Goal: Entertainment & Leisure: Consume media (video, audio)

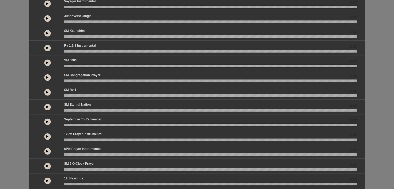
scroll to position [75, 0]
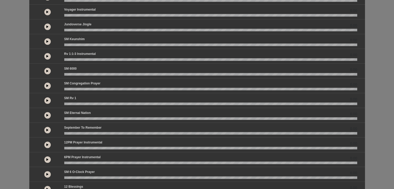
click at [46, 57] on button at bounding box center [47, 56] width 6 height 6
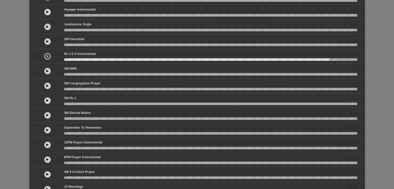
click at [49, 54] on button at bounding box center [47, 56] width 6 height 6
click at [46, 43] on button at bounding box center [47, 41] width 6 height 6
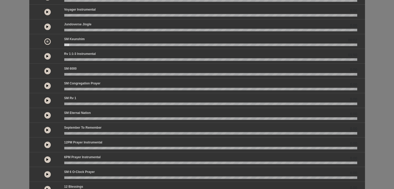
click at [46, 56] on button at bounding box center [47, 56] width 6 height 6
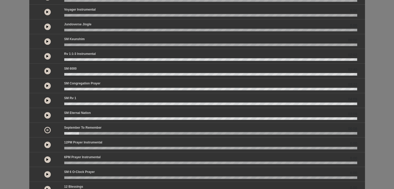
click at [47, 143] on icon at bounding box center [47, 144] width 2 height 3
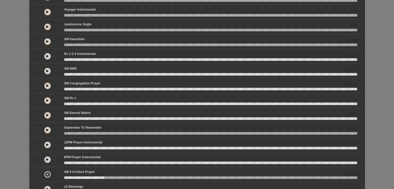
scroll to position [109, 0]
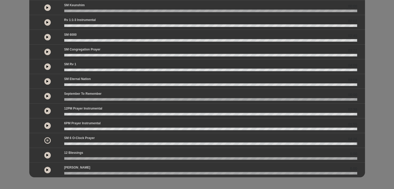
click at [48, 169] on icon at bounding box center [47, 170] width 2 height 3
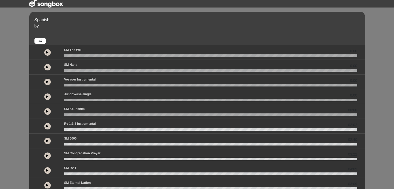
scroll to position [6, 0]
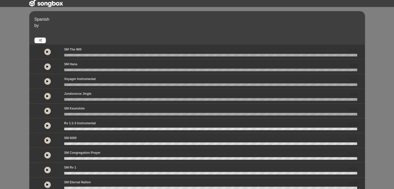
click at [46, 53] on button at bounding box center [47, 52] width 6 height 6
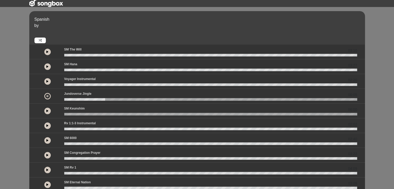
click at [46, 109] on button at bounding box center [47, 111] width 6 height 6
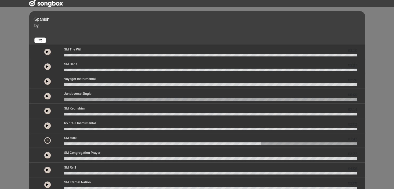
click at [49, 140] on button at bounding box center [47, 140] width 6 height 6
click at [0, 0] on button at bounding box center [0, 0] width 0 height 0
